Goal: Task Accomplishment & Management: Complete application form

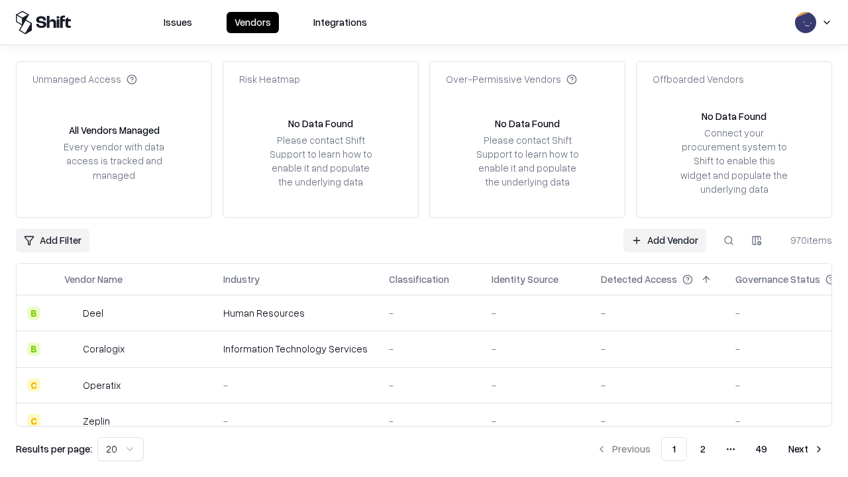
click at [665, 240] on link "Add Vendor" at bounding box center [664, 241] width 83 height 24
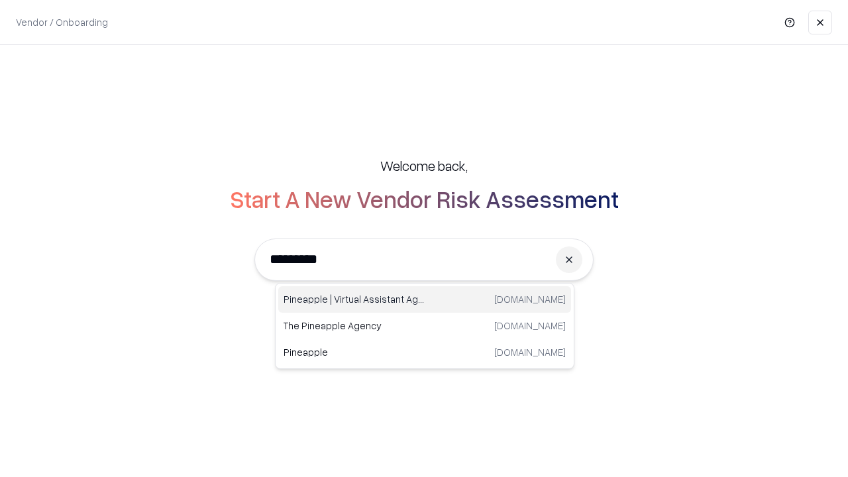
click at [425, 299] on div "Pineapple | Virtual Assistant Agency trypineapple.com" at bounding box center [424, 299] width 293 height 27
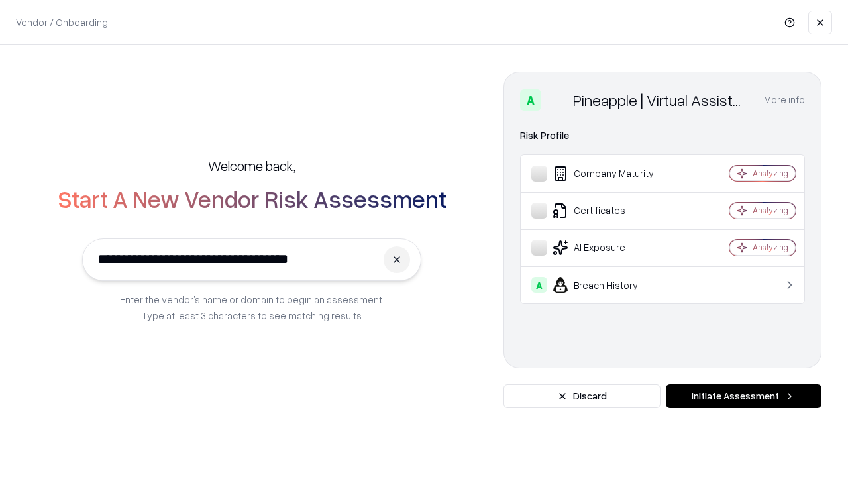
type input "**********"
click at [743, 396] on button "Initiate Assessment" at bounding box center [744, 396] width 156 height 24
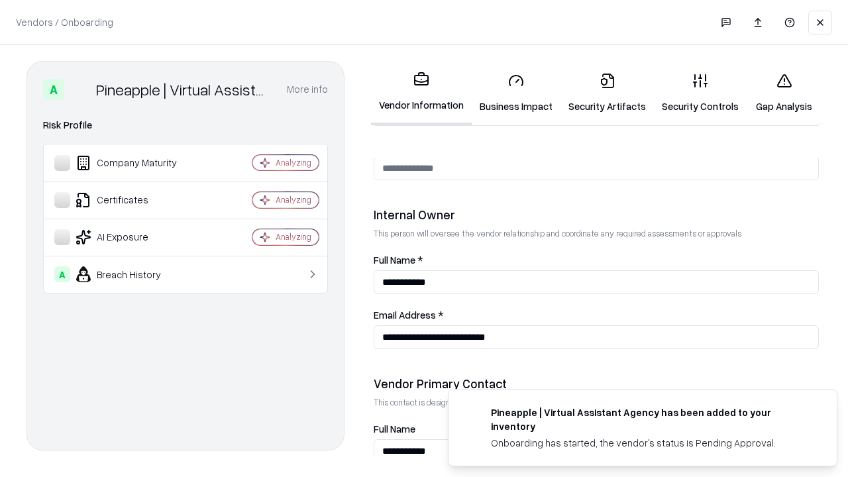
scroll to position [686, 0]
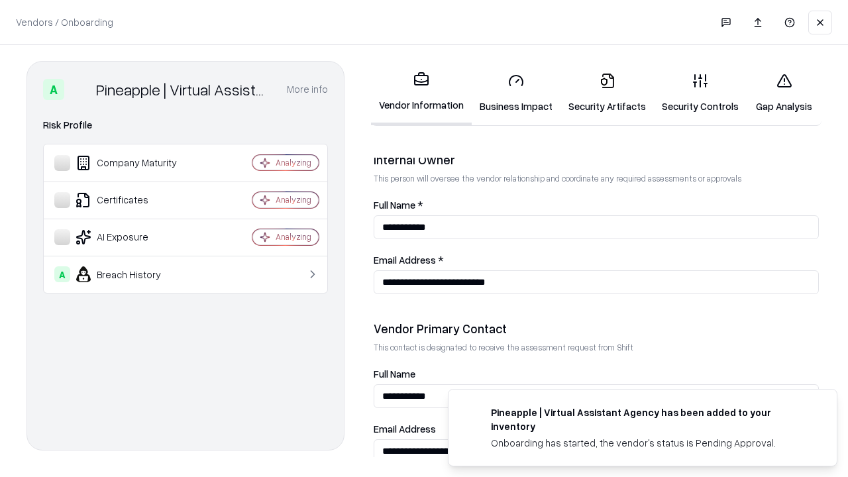
click at [516, 93] on link "Business Impact" at bounding box center [516, 93] width 89 height 62
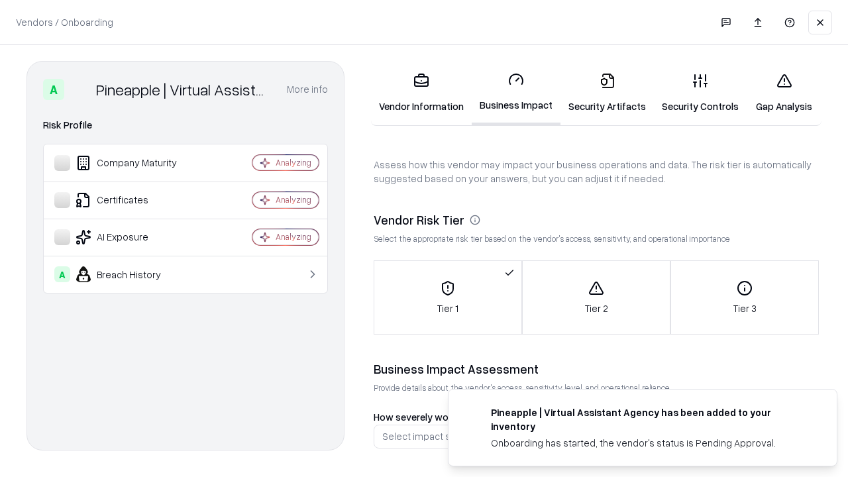
click at [607, 93] on link "Security Artifacts" at bounding box center [607, 93] width 93 height 62
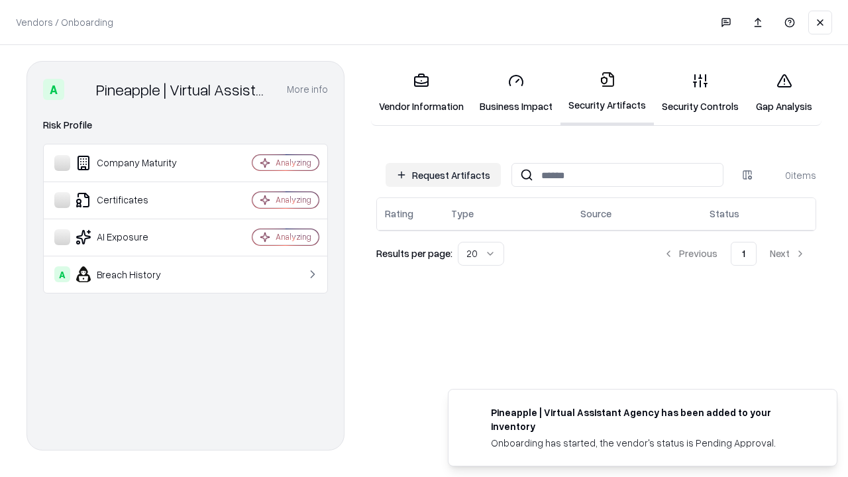
click at [443, 175] on button "Request Artifacts" at bounding box center [443, 175] width 115 height 24
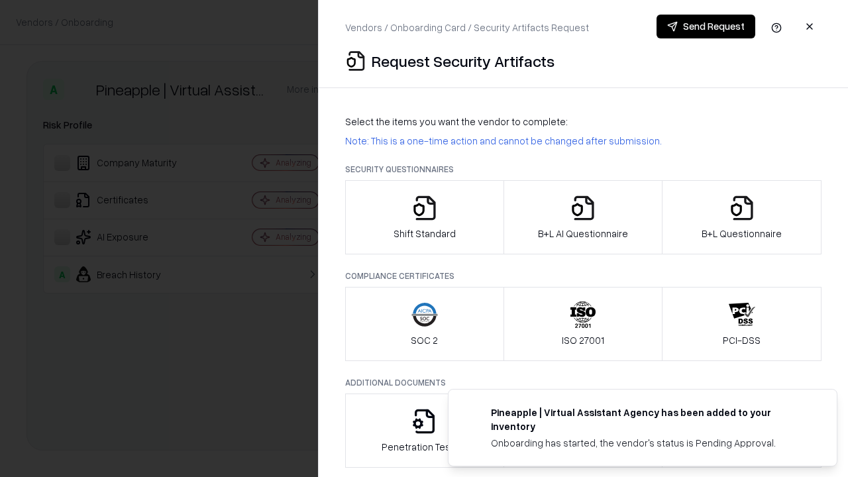
click at [424, 217] on icon "button" at bounding box center [424, 208] width 27 height 27
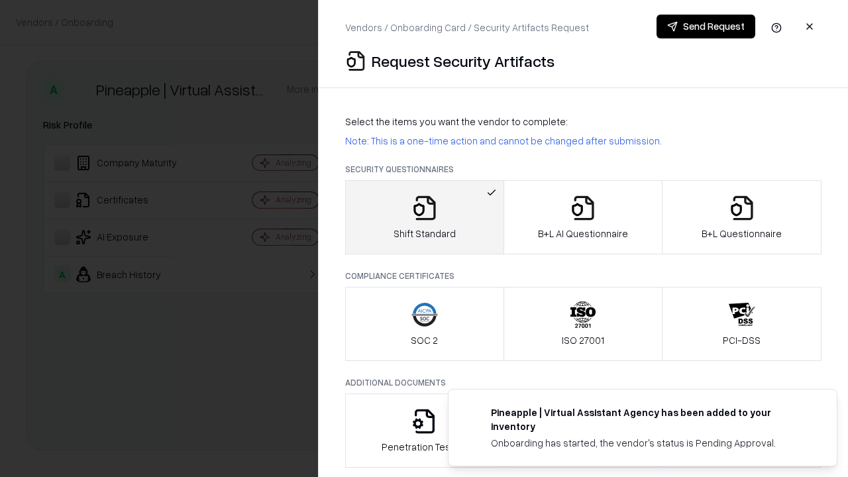
click at [706, 27] on button "Send Request" at bounding box center [706, 27] width 99 height 24
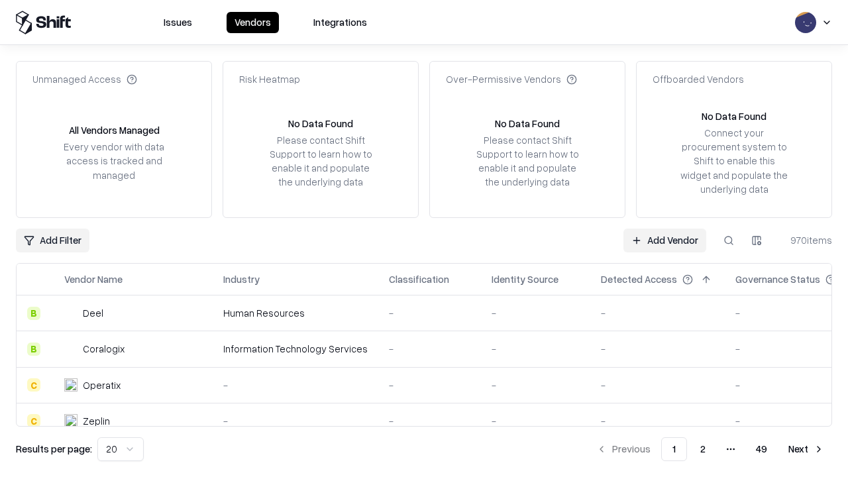
click at [729, 240] on button at bounding box center [729, 241] width 24 height 24
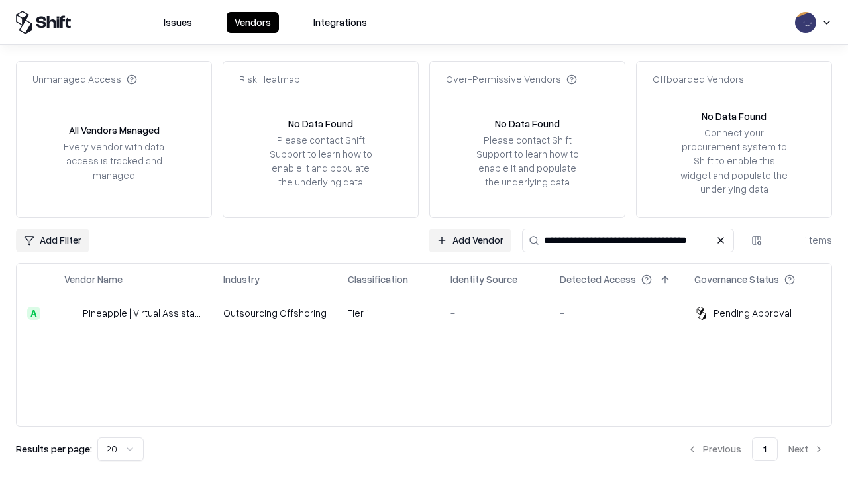
type input "**********"
click at [432, 313] on td "Tier 1" at bounding box center [388, 314] width 103 height 36
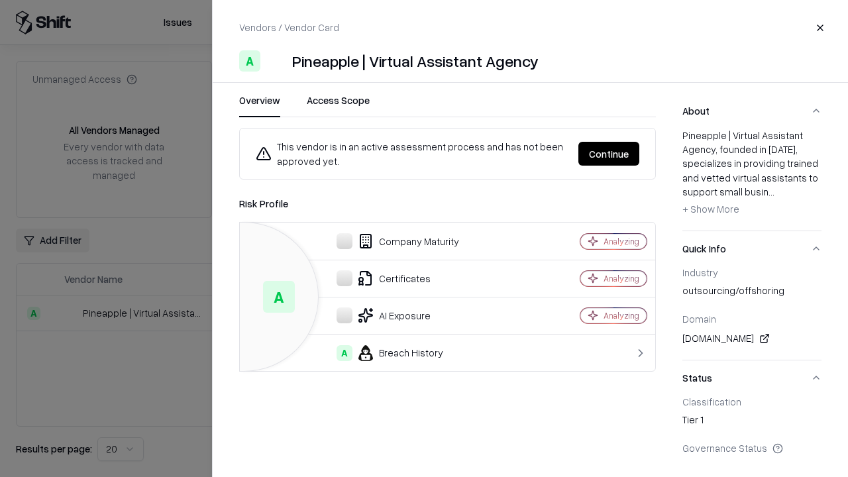
click at [609, 154] on button "Continue" at bounding box center [608, 154] width 61 height 24
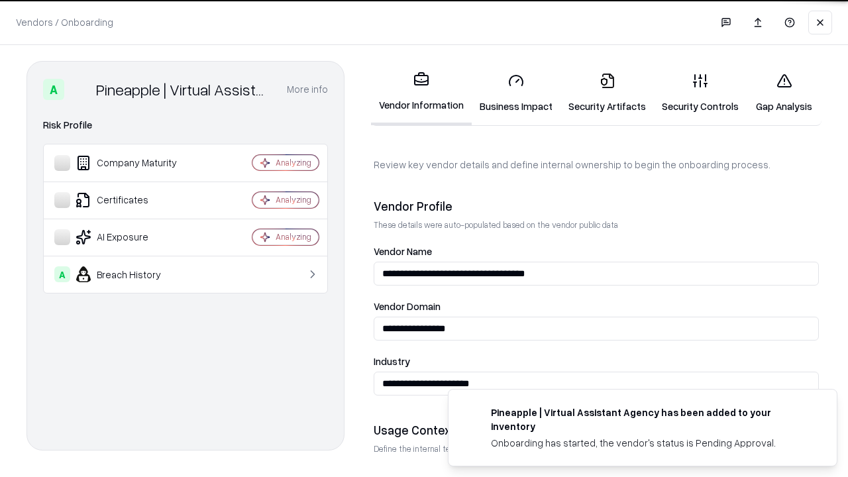
click at [607, 93] on link "Security Artifacts" at bounding box center [607, 93] width 93 height 62
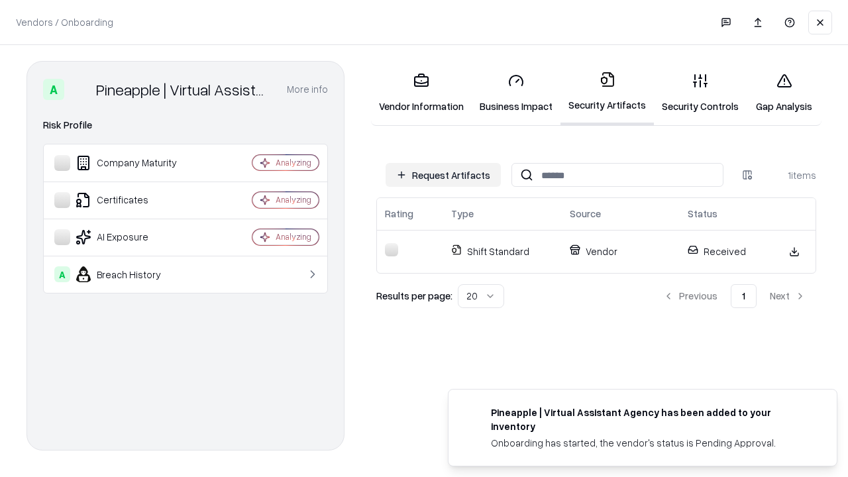
click at [700, 93] on link "Security Controls" at bounding box center [700, 93] width 93 height 62
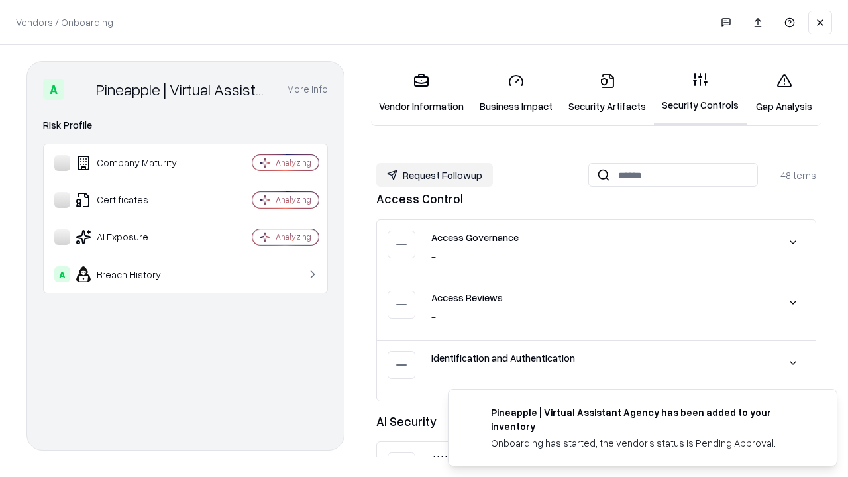
click at [435, 175] on button "Request Followup" at bounding box center [434, 175] width 117 height 24
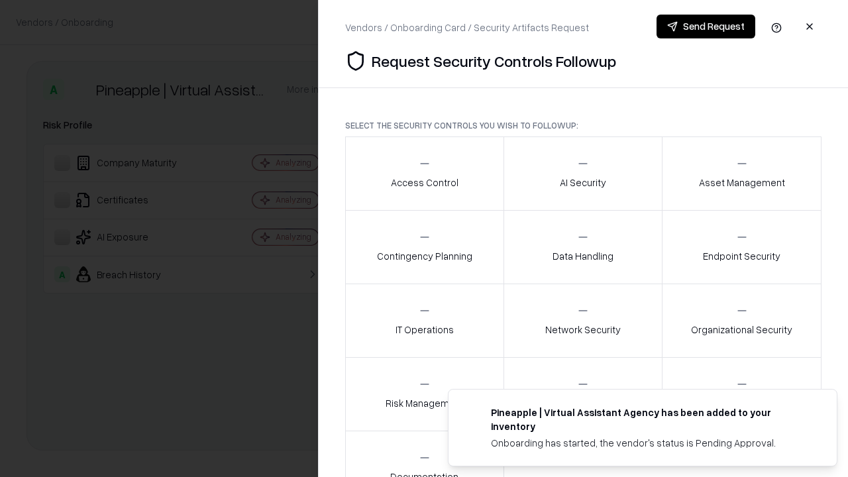
click at [424, 174] on div "Access Control" at bounding box center [425, 173] width 68 height 32
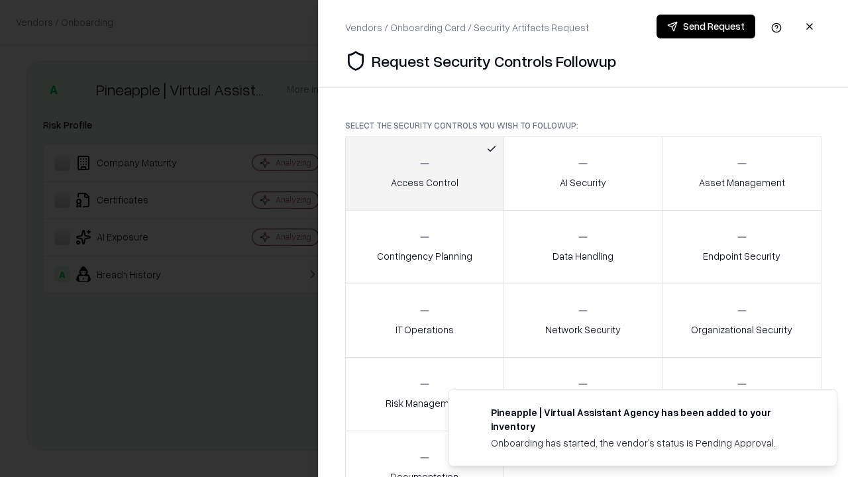
click at [706, 27] on button "Send Request" at bounding box center [706, 27] width 99 height 24
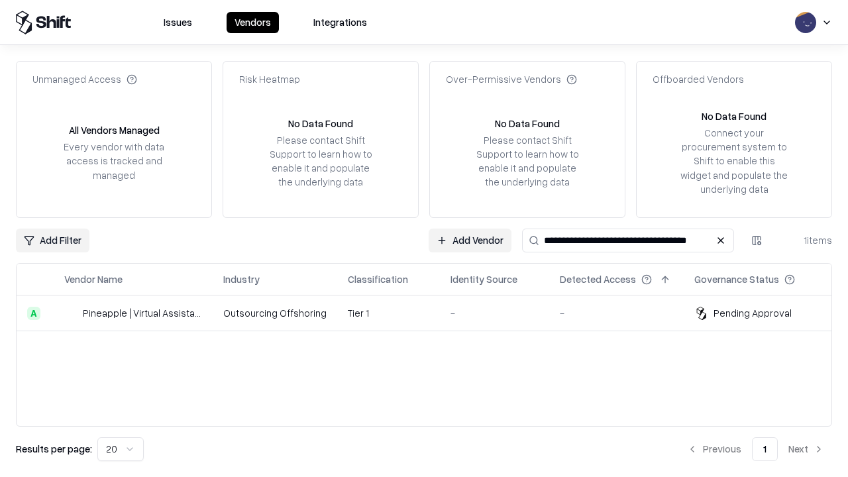
type input "**********"
click at [432, 313] on td "Tier 1" at bounding box center [388, 314] width 103 height 36
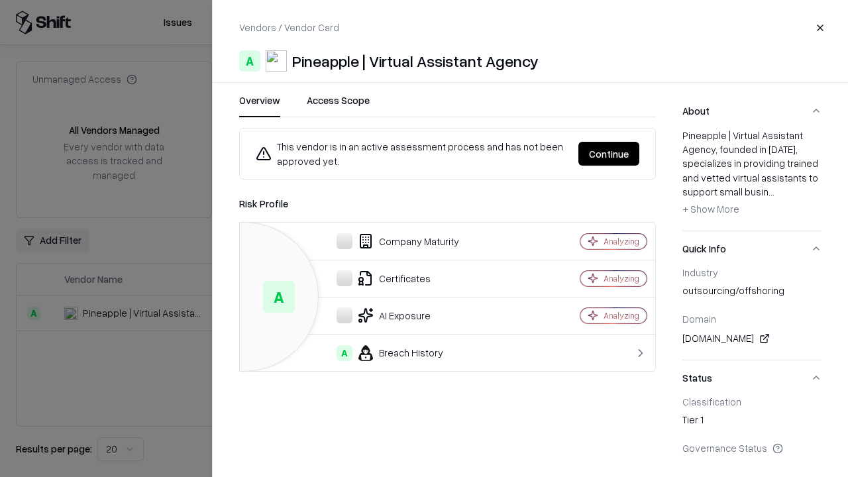
click at [609, 154] on button "Continue" at bounding box center [608, 154] width 61 height 24
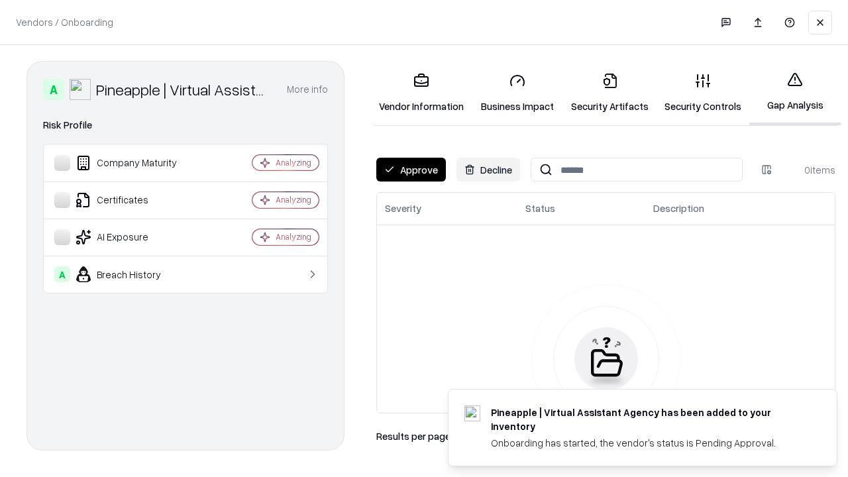
click at [411, 170] on button "Approve" at bounding box center [411, 170] width 70 height 24
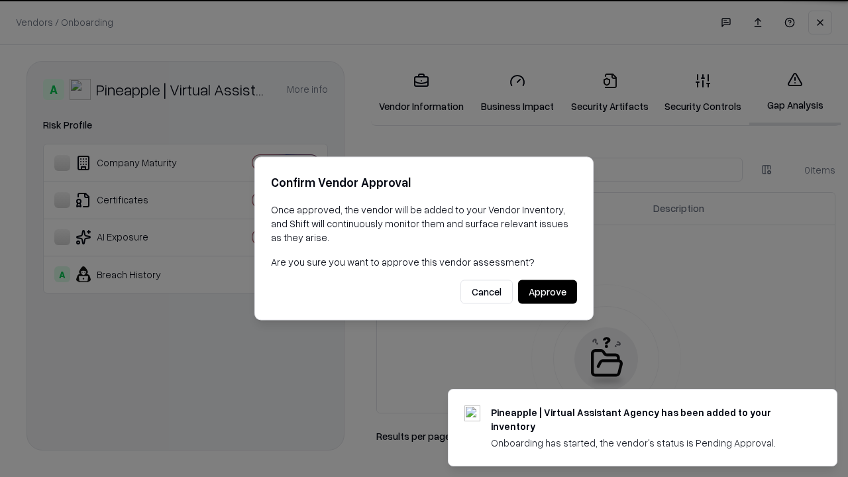
click at [547, 292] on button "Approve" at bounding box center [547, 292] width 59 height 24
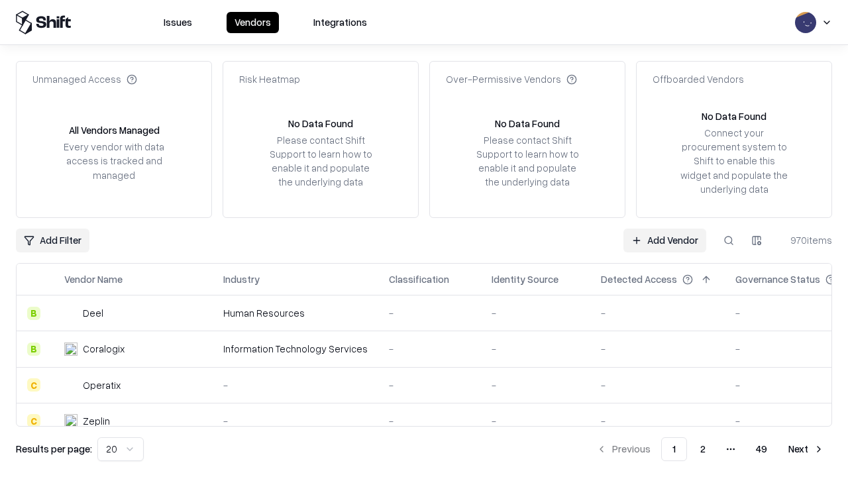
type input "**********"
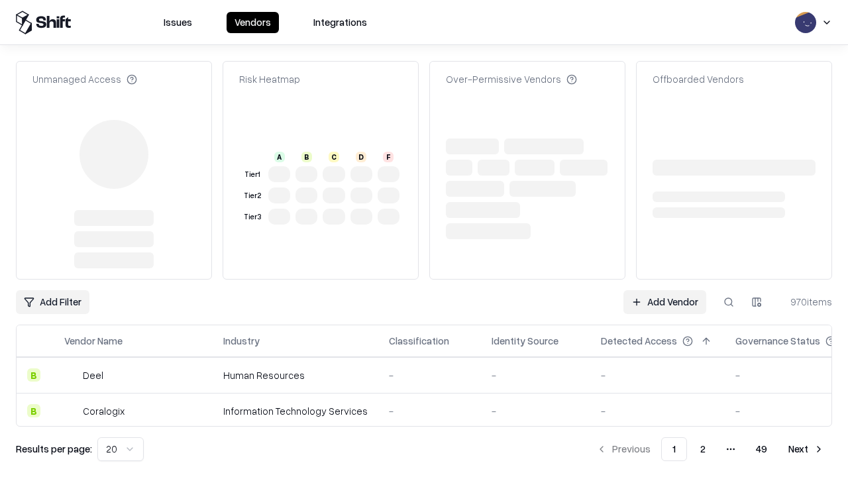
click at [665, 290] on link "Add Vendor" at bounding box center [664, 302] width 83 height 24
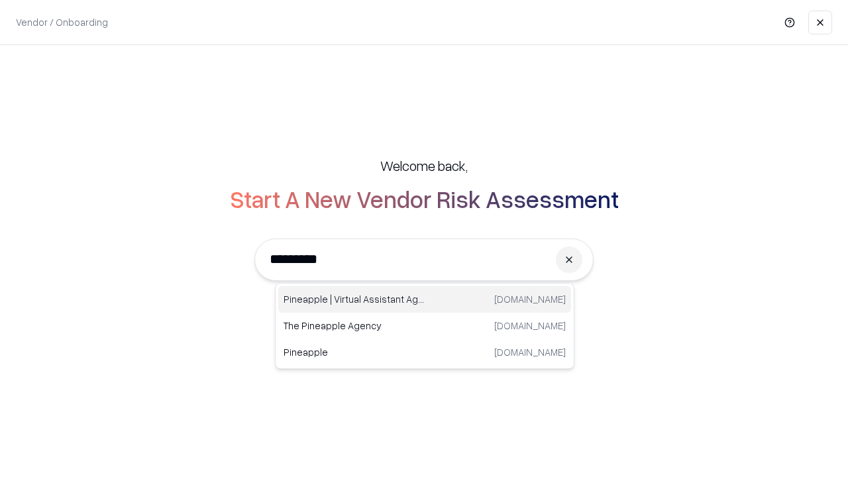
click at [425, 299] on div "Pineapple | Virtual Assistant Agency trypineapple.com" at bounding box center [424, 299] width 293 height 27
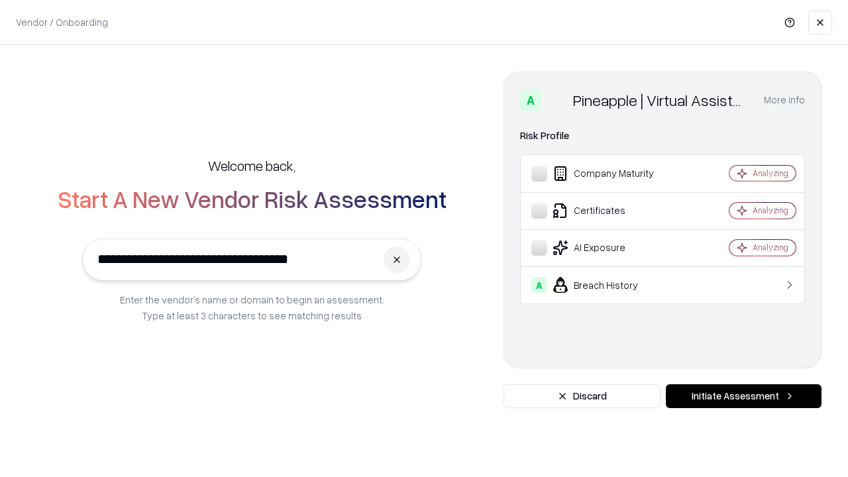
type input "**********"
click at [743, 396] on button "Initiate Assessment" at bounding box center [744, 396] width 156 height 24
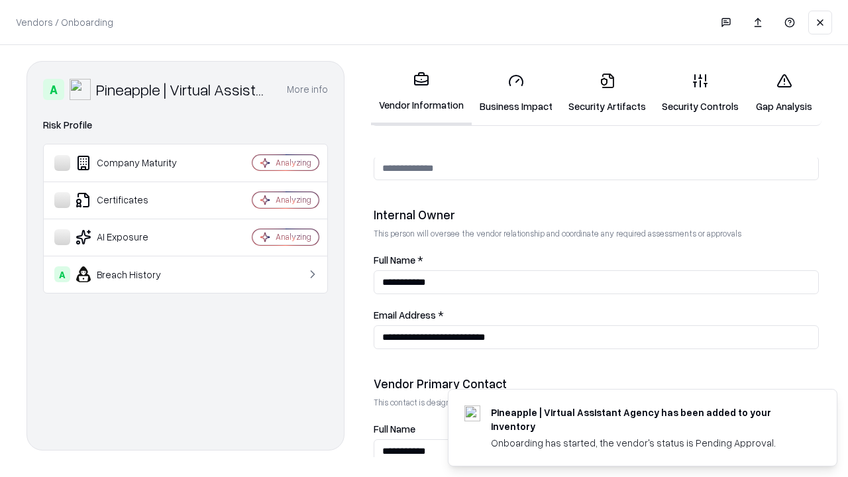
scroll to position [686, 0]
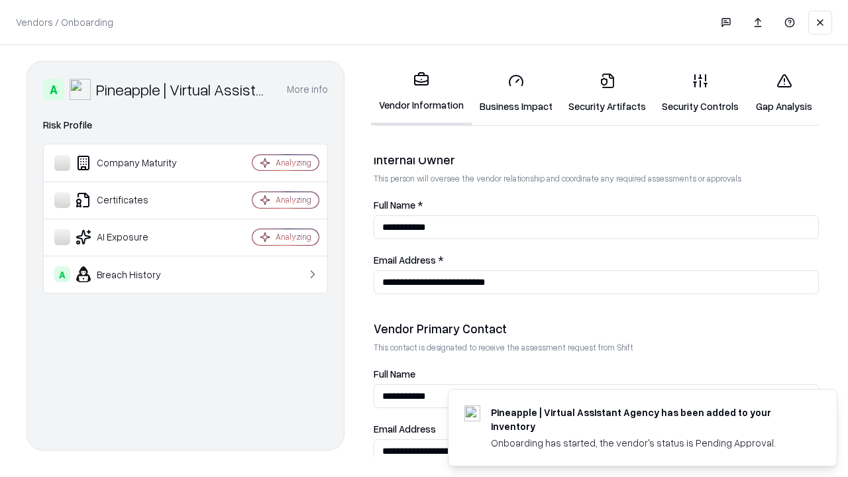
click at [784, 93] on link "Gap Analysis" at bounding box center [784, 93] width 75 height 62
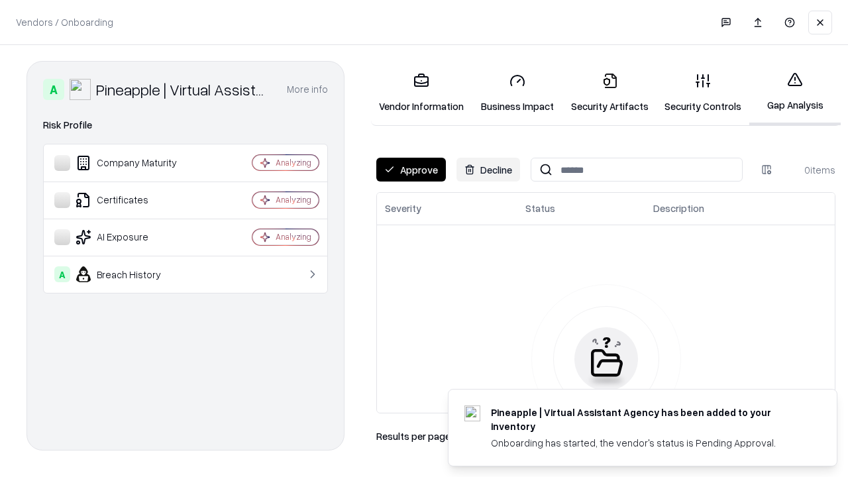
click at [411, 170] on button "Approve" at bounding box center [411, 170] width 70 height 24
